Goal: Information Seeking & Learning: Find specific fact

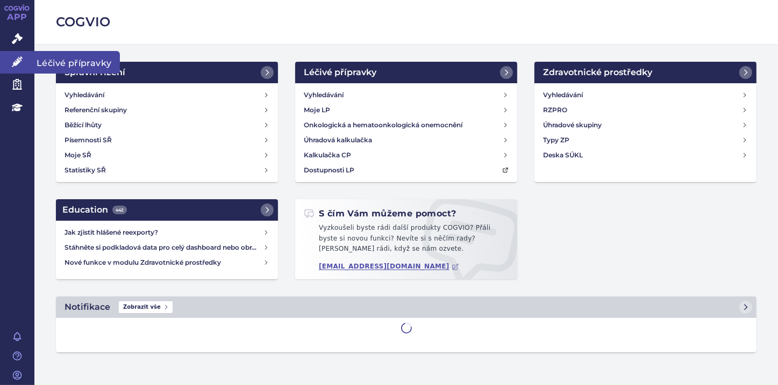
click at [21, 62] on icon at bounding box center [17, 61] width 11 height 11
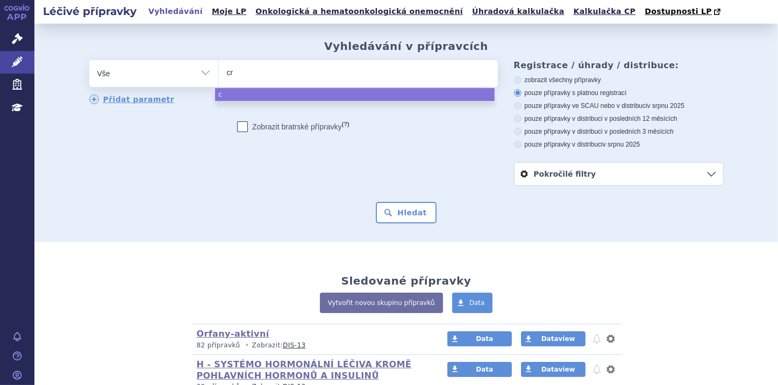
type input "cry"
type input "crys"
type input "crysv"
type input "crysvi"
type input "crysvit"
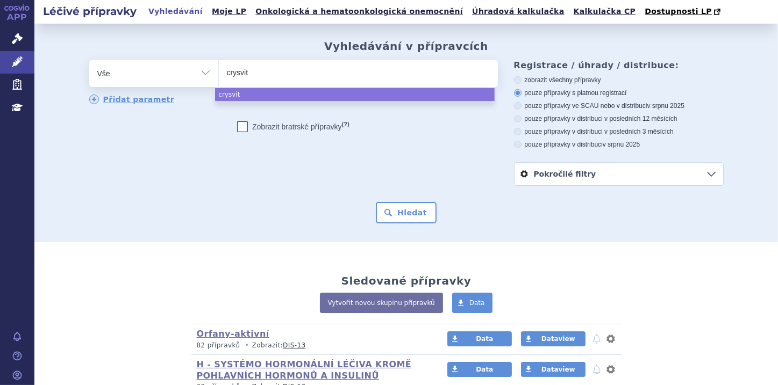
type input "crysvita"
select select "[MEDICAL_DATA]"
click at [404, 217] on button "Hledat" at bounding box center [406, 212] width 61 height 21
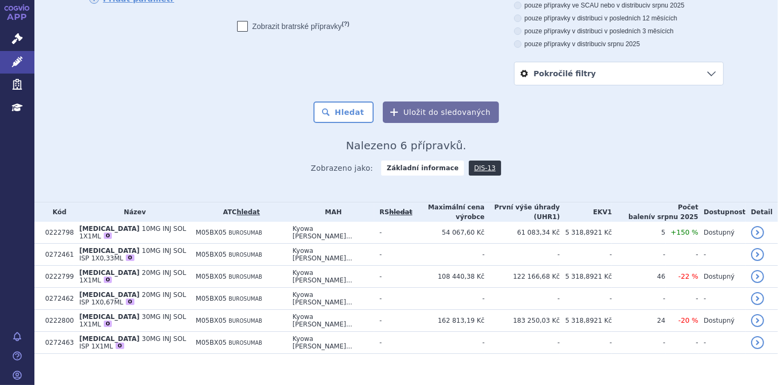
scroll to position [104, 0]
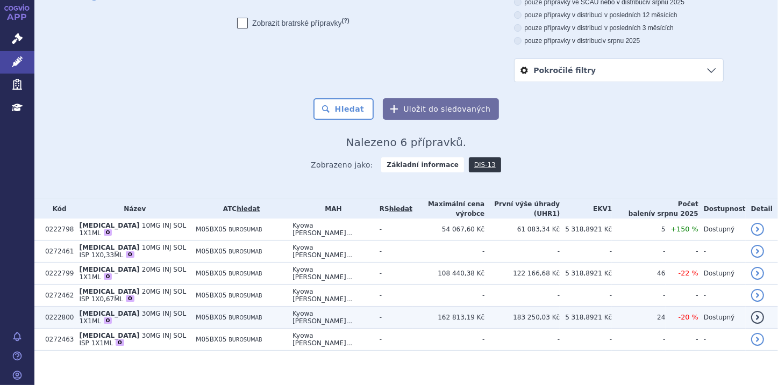
click at [135, 316] on td "CRYSVITA 30MG INJ SOL 1X1ML O" at bounding box center [132, 318] width 117 height 22
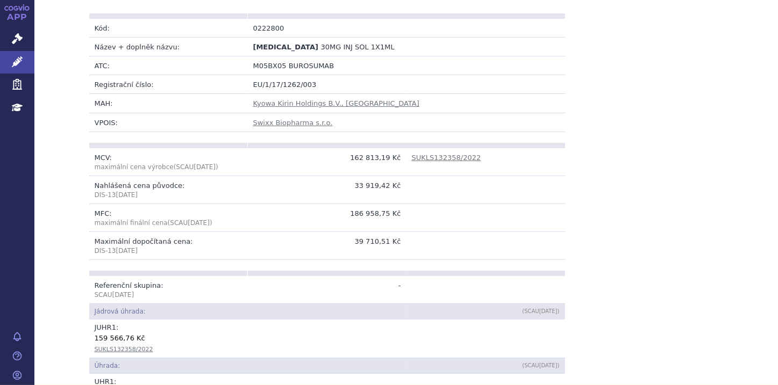
scroll to position [92, 0]
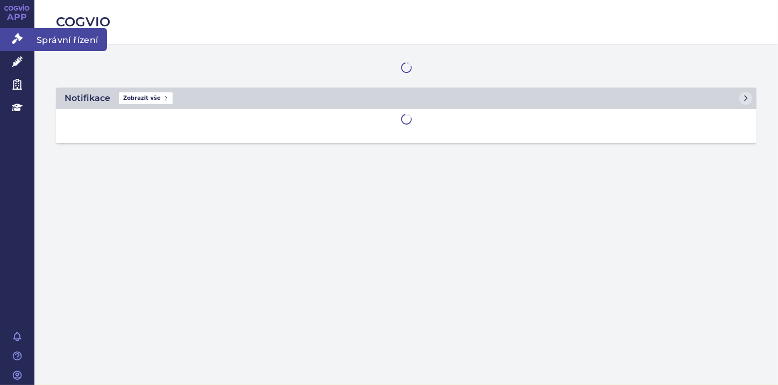
click at [17, 39] on icon at bounding box center [17, 38] width 11 height 11
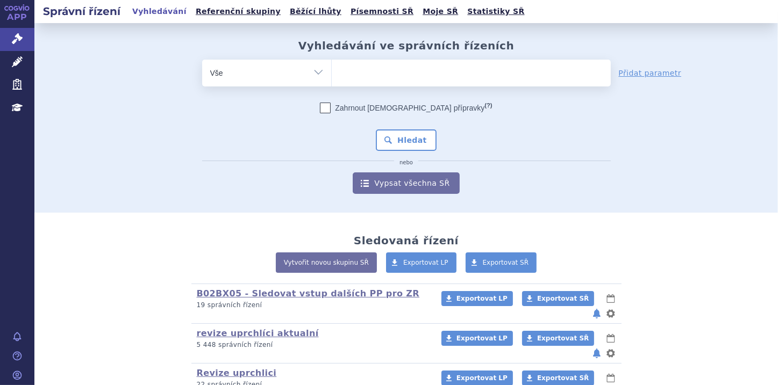
click at [351, 74] on ul at bounding box center [471, 71] width 279 height 23
click at [332, 74] on select at bounding box center [331, 72] width 1 height 27
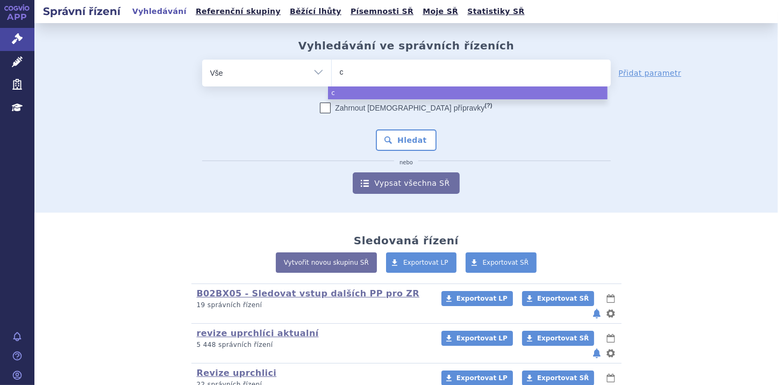
type input "cr"
type input "cry"
type input "crys"
type input "crysvi"
type input "crysvit"
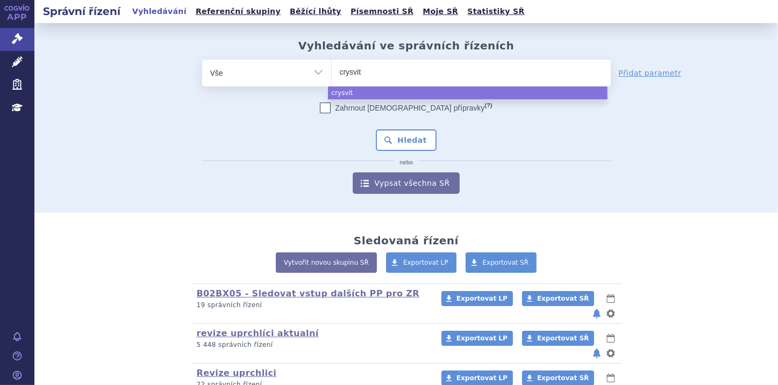
type input "[MEDICAL_DATA]"
select select "[MEDICAL_DATA]"
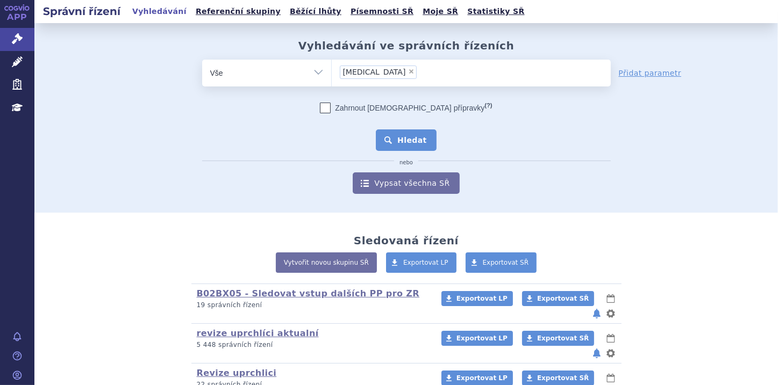
click at [421, 144] on button "Hledat" at bounding box center [406, 140] width 61 height 21
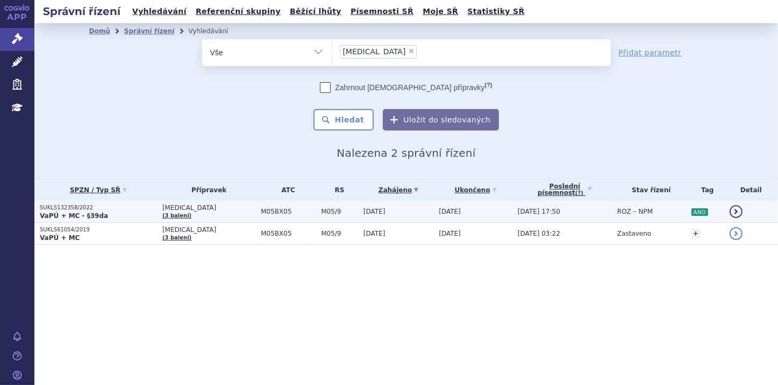
click at [67, 212] on strong "VaPÚ + MC - §39da" at bounding box center [74, 216] width 68 height 8
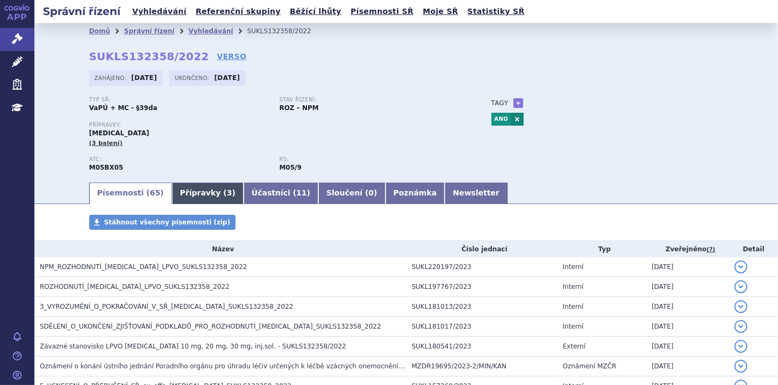
click at [174, 193] on link "Přípravky ( 3 )" at bounding box center [207, 193] width 71 height 21
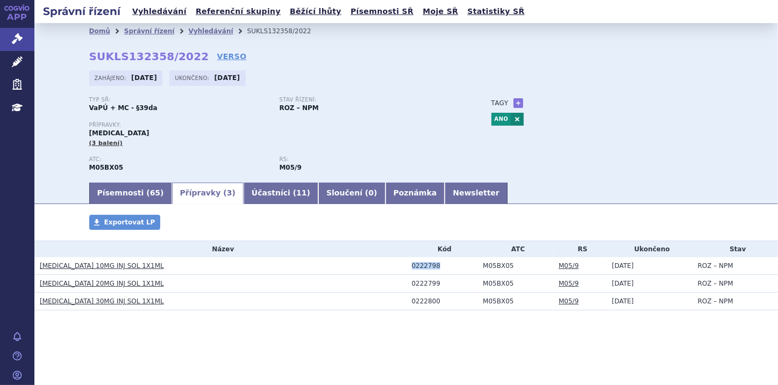
drag, startPoint x: 411, startPoint y: 269, endPoint x: 435, endPoint y: 269, distance: 24.7
click at [435, 269] on td "0222798" at bounding box center [441, 266] width 71 height 18
copy div "0222798"
drag, startPoint x: 412, startPoint y: 285, endPoint x: 435, endPoint y: 282, distance: 23.8
click at [435, 282] on div "0222799" at bounding box center [445, 284] width 66 height 8
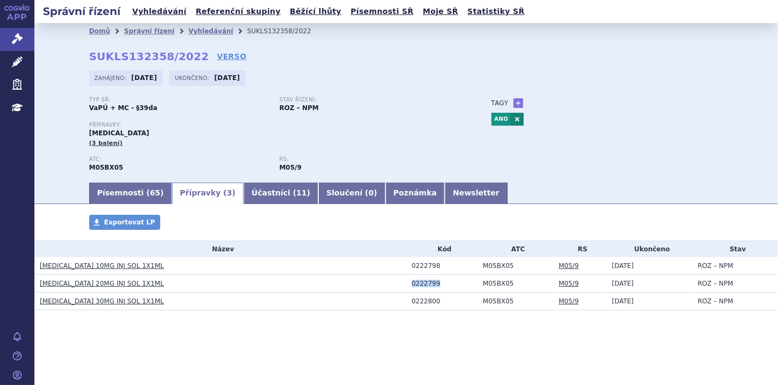
copy div "0222799"
drag, startPoint x: 412, startPoint y: 301, endPoint x: 437, endPoint y: 301, distance: 25.8
click at [437, 301] on div "0222800" at bounding box center [445, 302] width 66 height 8
copy div "0222800"
